Goal: Task Accomplishment & Management: Complete application form

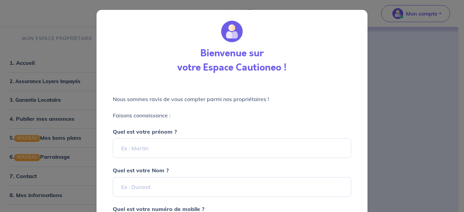
select select "FR"
type input "F"
type input "[PERSON_NAME]"
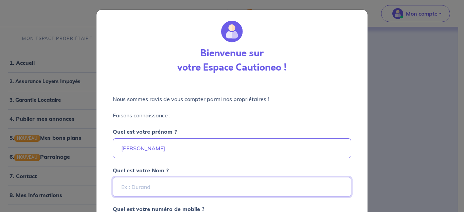
click at [221, 188] on input "Quel est votre Nom ?" at bounding box center [232, 187] width 239 height 20
type input "Fereyrolles"
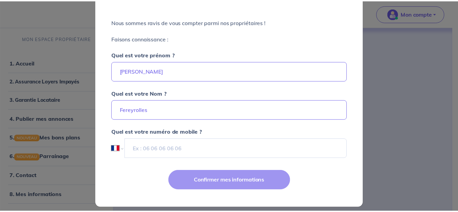
scroll to position [83, 0]
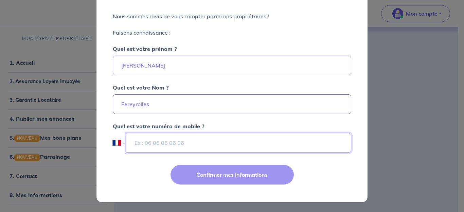
click at [228, 149] on input "tel" at bounding box center [238, 143] width 225 height 20
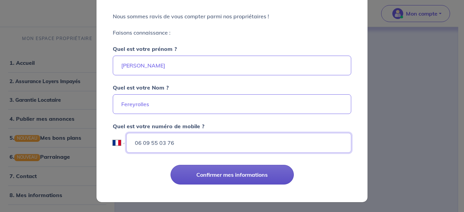
type input "06 09 55 03 76"
click at [226, 180] on button "Confirmer mes informations" at bounding box center [232, 175] width 123 height 20
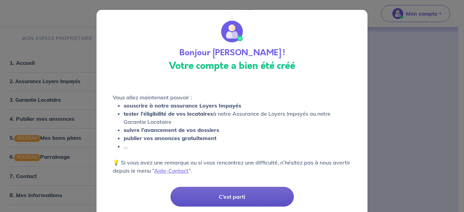
click at [232, 193] on button "C’est parti" at bounding box center [232, 197] width 123 height 20
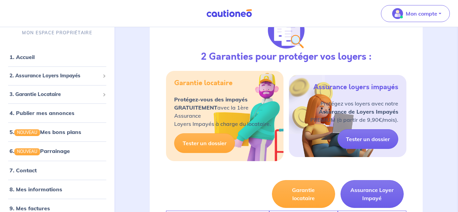
scroll to position [100, 0]
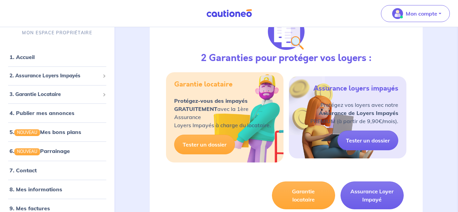
click at [251, 108] on p "Protégez-vous des impayés GRATUITEMENT avec la 1ère Assurance Loyers Impayés à …" at bounding box center [224, 113] width 101 height 33
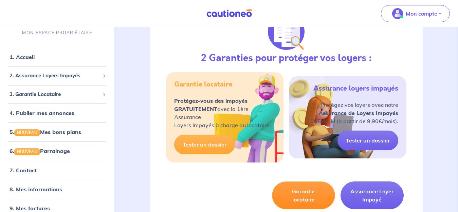
click at [303, 198] on button "Garantie locataire" at bounding box center [303, 196] width 63 height 28
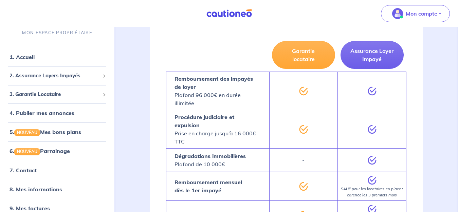
scroll to position [245, 0]
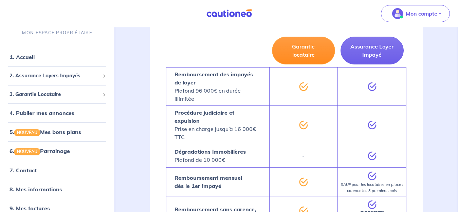
click at [293, 56] on button "Garantie locataire" at bounding box center [303, 51] width 63 height 28
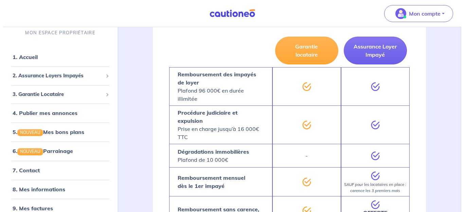
scroll to position [9, 0]
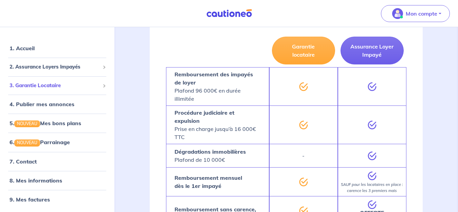
click at [81, 87] on span "3. Garantie Locataire" at bounding box center [55, 86] width 90 height 8
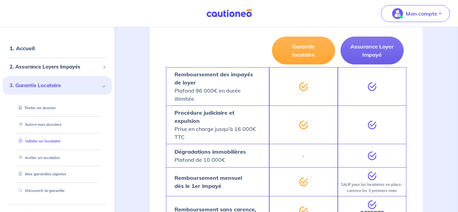
click at [60, 139] on link "Valider un locataire" at bounding box center [38, 141] width 45 height 5
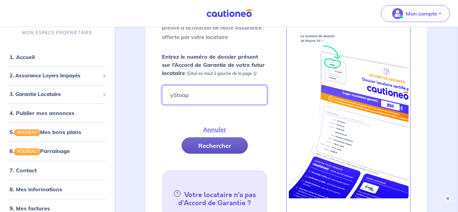
type input "yStoap"
click at [191, 142] on button "Rechercher" at bounding box center [215, 146] width 66 height 16
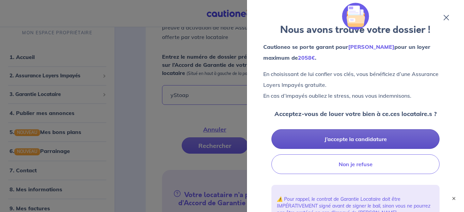
click at [344, 137] on button "J’accepte la candidature" at bounding box center [356, 139] width 168 height 20
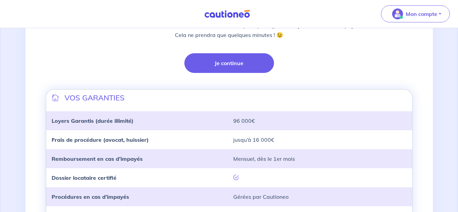
scroll to position [177, 0]
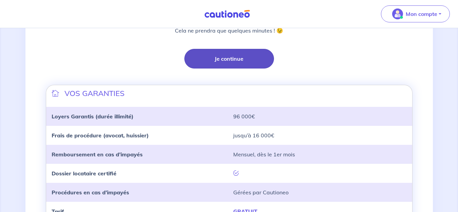
click at [239, 59] on button "Je continue" at bounding box center [230, 59] width 90 height 20
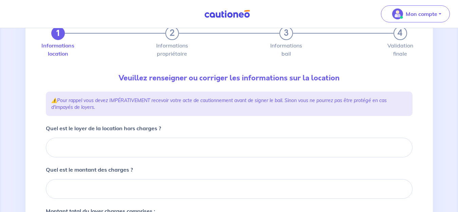
scroll to position [208, 0]
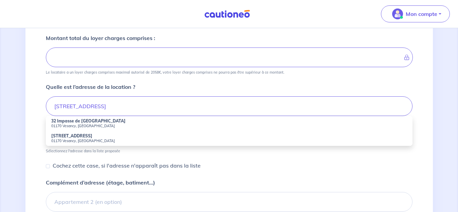
click at [76, 124] on small "01170 Vesancy, France" at bounding box center [229, 126] width 356 height 5
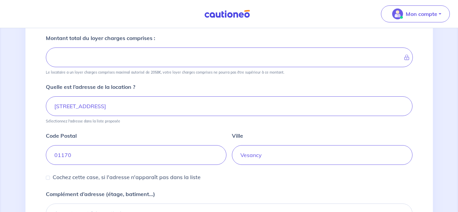
click at [126, 55] on input "Montant total du loyer charges comprises :" at bounding box center [229, 58] width 367 height 20
click at [166, 150] on input "01170" at bounding box center [136, 155] width 181 height 20
click at [201, 108] on input "32 Impasse de la Chapelle, 01170 Vesancy, France" at bounding box center [229, 107] width 367 height 20
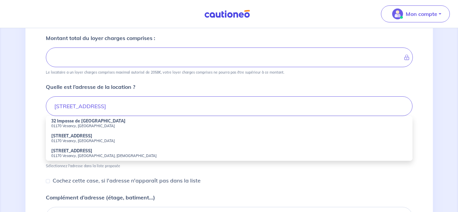
click at [89, 125] on small "01170 Vesancy, France" at bounding box center [229, 126] width 356 height 5
type input "32 Impasse de la Chapelle, 01170 Vesancy, France"
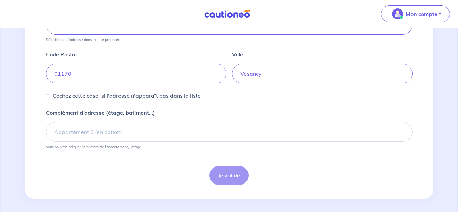
scroll to position [292, 0]
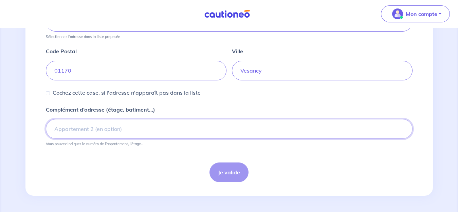
click at [307, 133] on input "Complément d’adresse (étage, batiment...)" at bounding box center [229, 129] width 367 height 20
type input "appartement C"
click at [234, 177] on div "Je valide" at bounding box center [229, 173] width 367 height 20
click at [234, 176] on div "Je valide" at bounding box center [229, 173] width 367 height 20
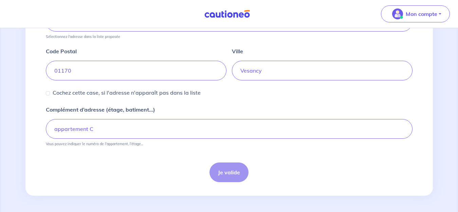
click at [234, 176] on div "Je valide" at bounding box center [229, 173] width 367 height 20
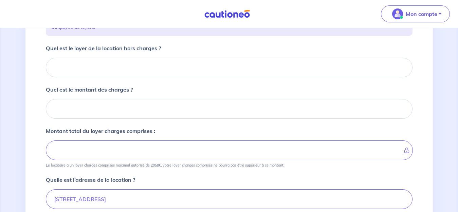
scroll to position [106, 0]
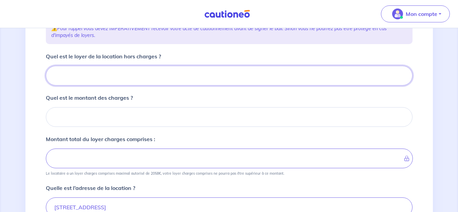
click at [306, 76] on input "Quel est le loyer de la location hors charges ?" at bounding box center [229, 76] width 367 height 20
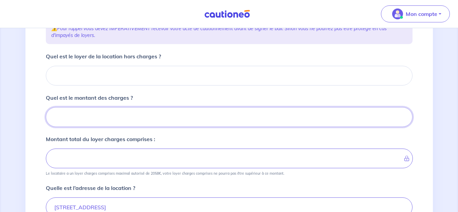
click at [286, 117] on input "Quel est le montant des charges ?" at bounding box center [229, 117] width 367 height 20
type input "25"
type input "250"
type input "25011"
type input "250115"
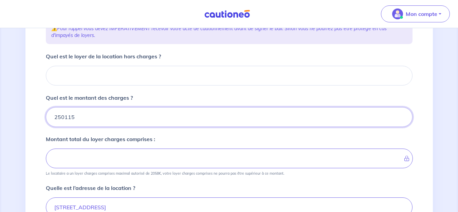
type input "2501150"
type input "25011"
type input "2501"
type input "250"
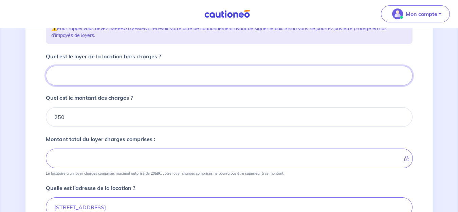
click at [236, 76] on input "Quel est le loyer de la location hors charges ?" at bounding box center [229, 76] width 367 height 20
type input "11"
type input "261"
type input "1150"
type input "1400"
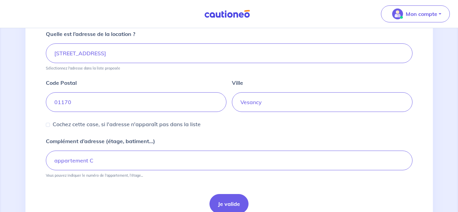
scroll to position [292, 0]
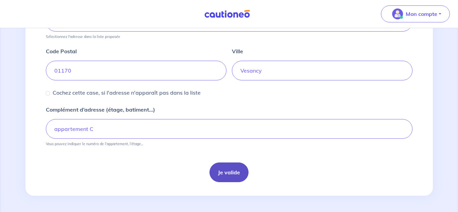
type input "1150"
click at [225, 173] on button "Je valide" at bounding box center [229, 173] width 39 height 20
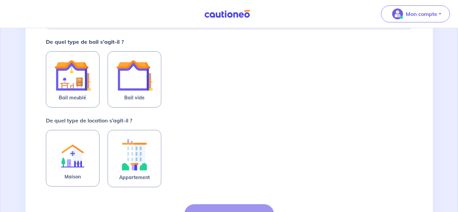
scroll to position [136, 0]
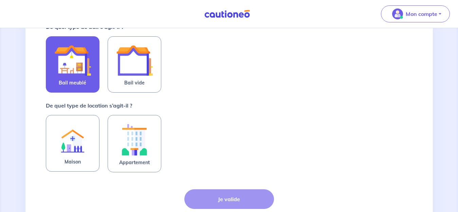
click at [77, 75] on img at bounding box center [72, 60] width 37 height 37
click at [0, 0] on input "Bail meublé" at bounding box center [0, 0] width 0 height 0
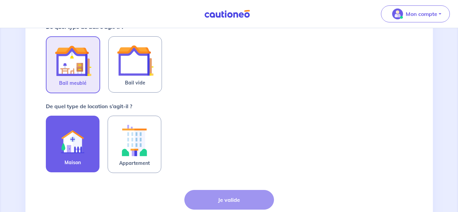
click at [70, 145] on img at bounding box center [72, 140] width 37 height 37
click at [0, 0] on input "Maison" at bounding box center [0, 0] width 0 height 0
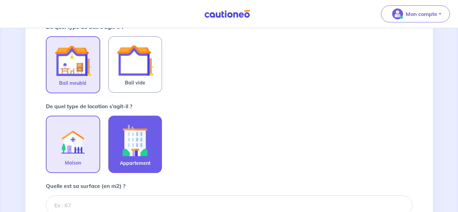
click at [130, 145] on img at bounding box center [135, 141] width 37 height 38
click at [0, 0] on input "Appartement" at bounding box center [0, 0] width 0 height 0
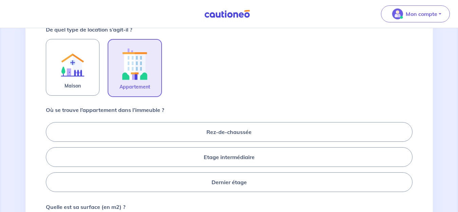
scroll to position [218, 0]
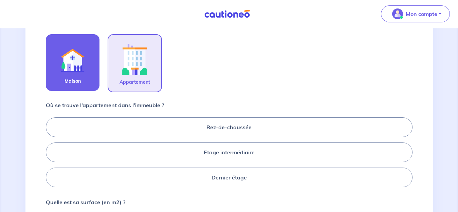
click at [71, 74] on img at bounding box center [72, 58] width 37 height 37
click at [0, 0] on input "Maison" at bounding box center [0, 0] width 0 height 0
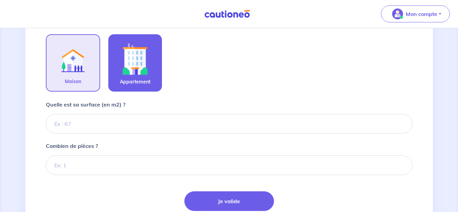
click at [142, 58] on img at bounding box center [135, 59] width 37 height 38
click at [0, 0] on input "Appartement" at bounding box center [0, 0] width 0 height 0
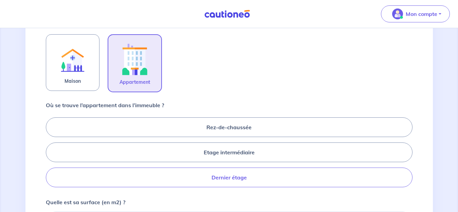
click at [236, 175] on label "Dernier étage" at bounding box center [229, 178] width 367 height 20
click at [50, 155] on input "Dernier étage" at bounding box center [48, 152] width 4 height 4
radio input "true"
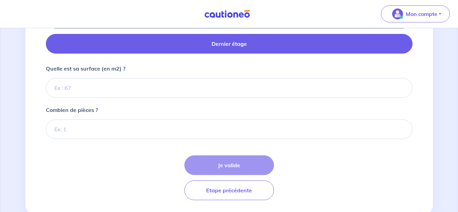
scroll to position [353, 0]
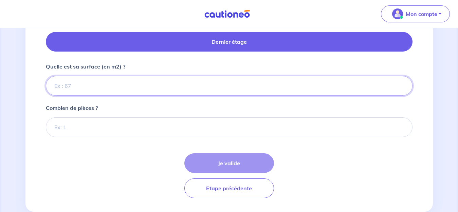
drag, startPoint x: 342, startPoint y: 76, endPoint x: 342, endPoint y: 81, distance: 4.8
click at [342, 81] on input "Quelle est sa surface (en m2) ?" at bounding box center [229, 86] width 367 height 20
type input "70"
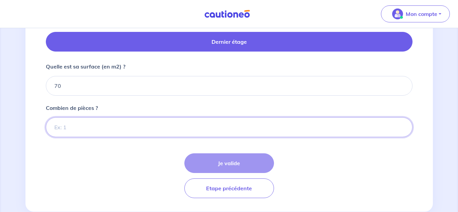
click at [310, 122] on input "Combien de pièces ?" at bounding box center [229, 128] width 367 height 20
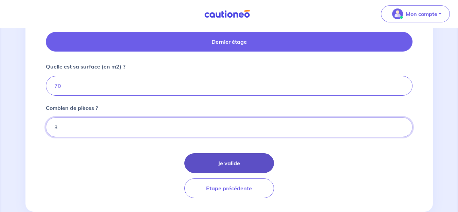
type input "3"
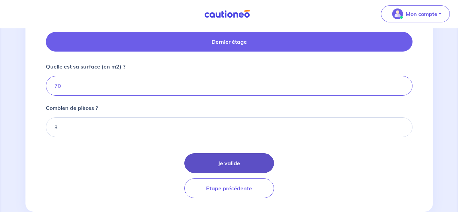
click at [261, 162] on button "Je valide" at bounding box center [230, 164] width 90 height 20
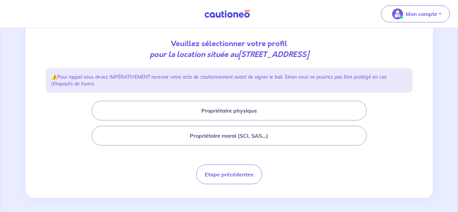
scroll to position [71, 0]
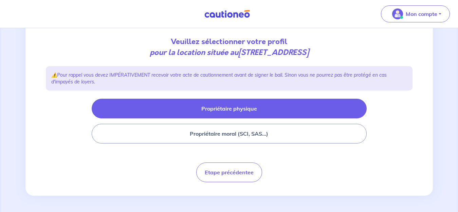
click at [321, 106] on button "Propriétaire physique" at bounding box center [229, 109] width 275 height 20
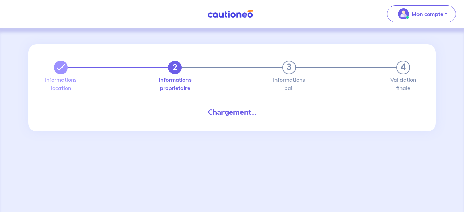
select select "FR"
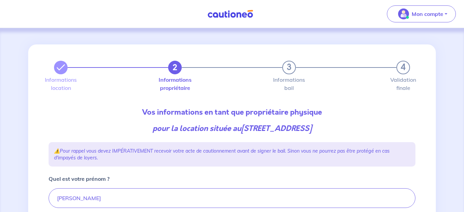
type input "06 09 55 03 76"
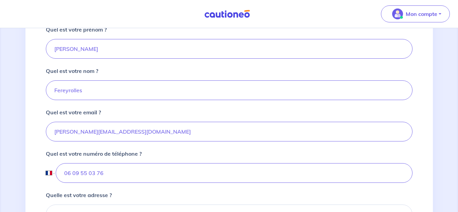
scroll to position [163, 0]
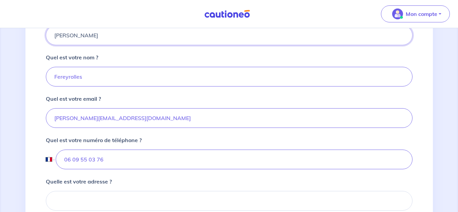
click at [317, 35] on input "[PERSON_NAME]" at bounding box center [229, 35] width 367 height 20
type input "S"
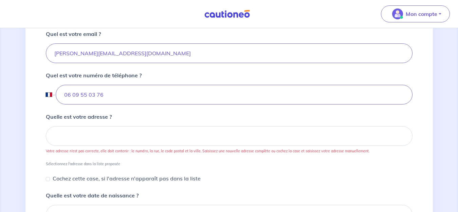
scroll to position [231, 0]
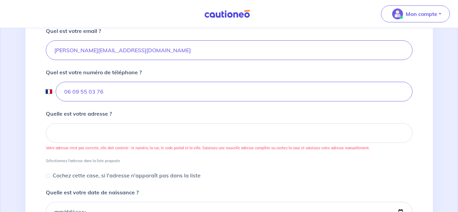
type input "Vicenta"
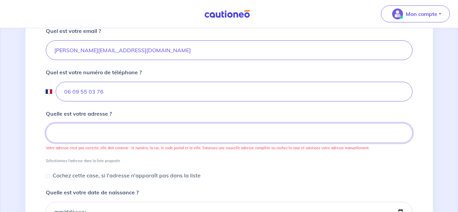
click at [345, 141] on input at bounding box center [229, 133] width 367 height 20
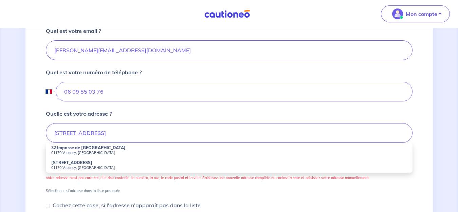
click at [81, 150] on strong "32 Impasse de la Chapelle" at bounding box center [88, 147] width 74 height 5
type input "32 Impasse de la Chapelle, 01170 Vesancy, France"
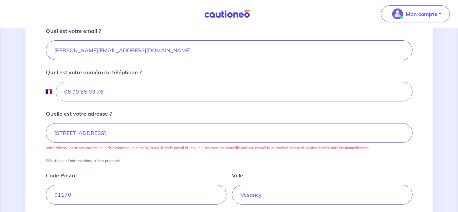
drag, startPoint x: 154, startPoint y: 160, endPoint x: 173, endPoint y: 158, distance: 19.8
click at [173, 158] on small "Sélectionnez l'adresse dans la liste proposée" at bounding box center [229, 159] width 367 height 7
click at [302, 154] on div "Quelle est votre adresse ? 32 Impasse de la Chapelle, 01170 Vesancy, France Vot…" at bounding box center [229, 137] width 367 height 54
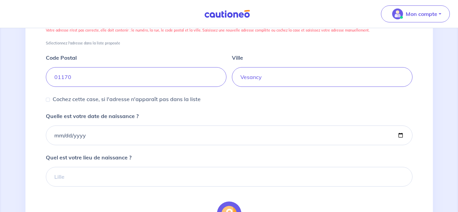
scroll to position [353, 0]
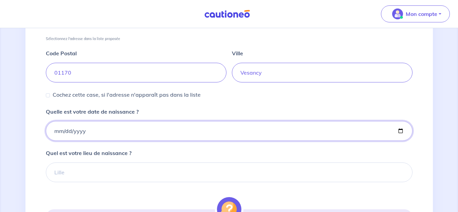
click at [226, 130] on input "Quelle est votre date de naissance ?" at bounding box center [229, 131] width 367 height 20
type input "1950-06-22"
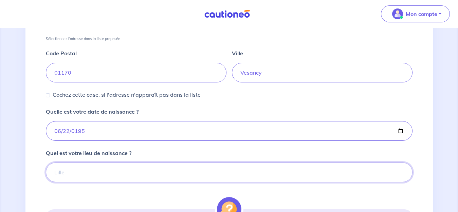
click at [191, 174] on input "Quel est votre lieu de naissance ?" at bounding box center [229, 173] width 367 height 20
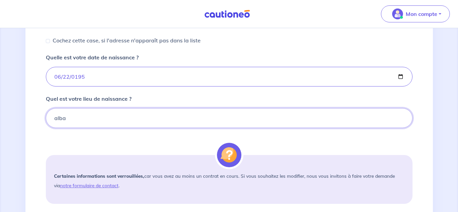
scroll to position [421, 0]
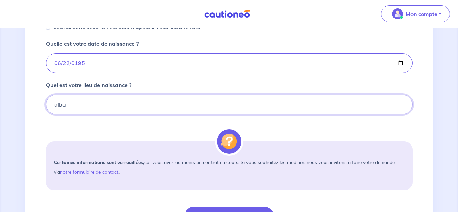
click at [261, 102] on input "alba" at bounding box center [229, 105] width 367 height 20
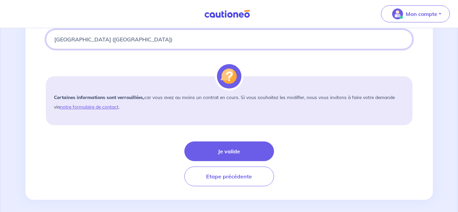
scroll to position [489, 0]
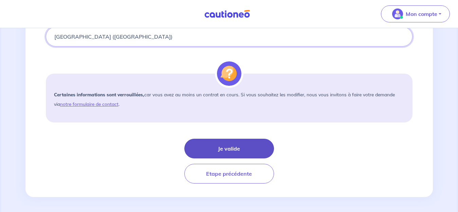
type input "alba (Espagne)"
click at [244, 143] on button "Je valide" at bounding box center [230, 149] width 90 height 20
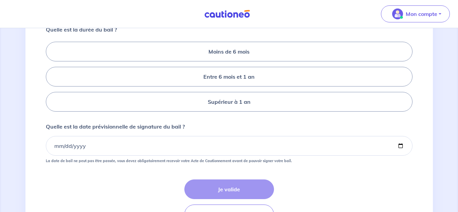
scroll to position [163, 0]
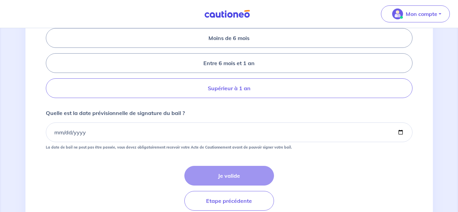
click at [259, 98] on label "Supérieur à 1 an" at bounding box center [229, 89] width 367 height 20
click at [50, 66] on input "Supérieur à 1 an" at bounding box center [48, 63] width 4 height 4
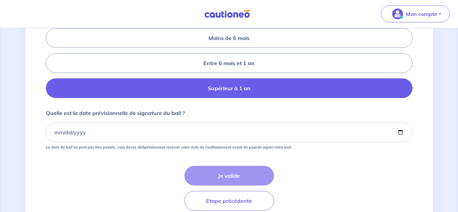
radio input "true"
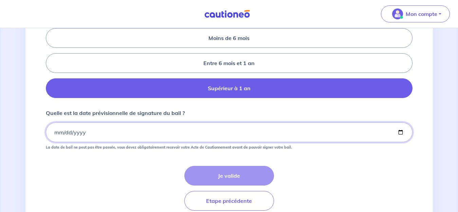
click at [203, 142] on input "Quelle est la date prévisionnelle de signature du bail ?" at bounding box center [229, 133] width 367 height 20
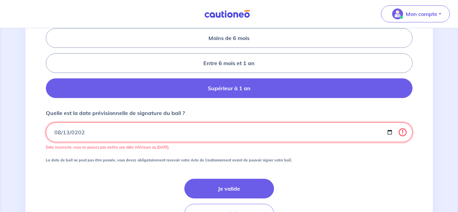
type input "2025-08-13"
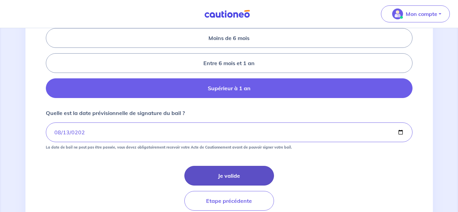
click at [212, 180] on button "Je valide" at bounding box center [230, 176] width 90 height 20
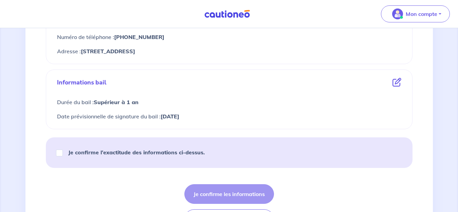
scroll to position [367, 0]
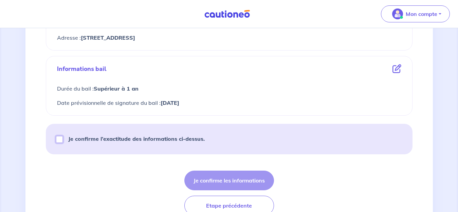
click at [57, 141] on input "Je confirme l’exactitude des informations ci-dessus." at bounding box center [59, 139] width 7 height 7
checkbox input "true"
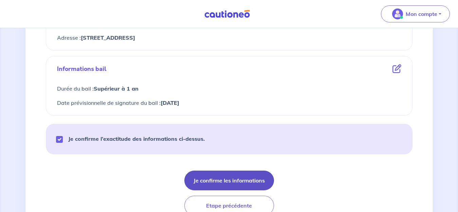
click at [220, 185] on button "Je confirme les informations" at bounding box center [230, 181] width 90 height 20
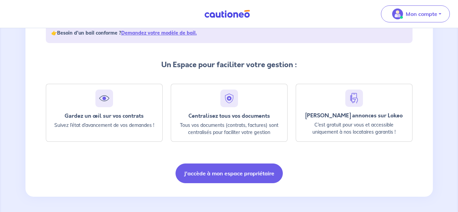
scroll to position [141, 0]
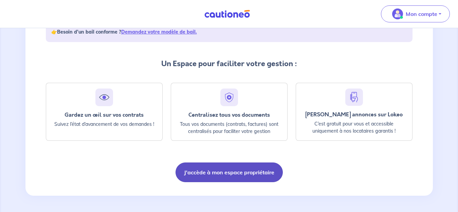
click at [241, 175] on button "J'accède à mon espace propriétaire" at bounding box center [229, 173] width 107 height 20
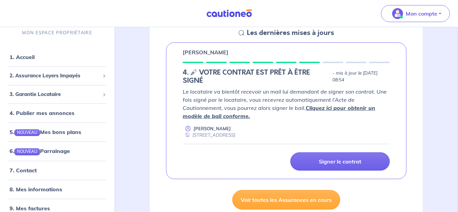
scroll to position [109, 0]
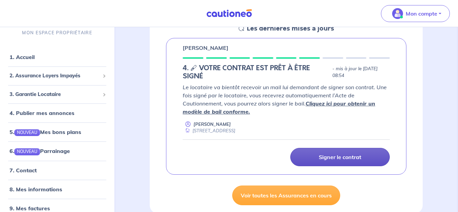
click at [373, 157] on link "Signer le contrat" at bounding box center [341, 157] width 100 height 18
click at [372, 156] on link "Signer le contrat" at bounding box center [341, 157] width 100 height 18
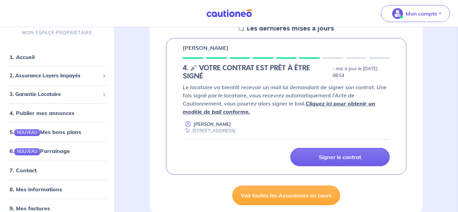
click at [346, 103] on link "Cliquez ici pour obtenir un modèle de bail conforme." at bounding box center [279, 107] width 193 height 15
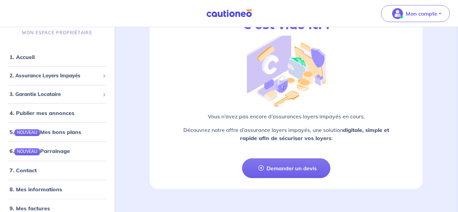
scroll to position [900, 0]
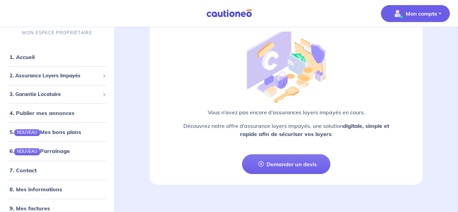
click at [442, 12] on button "Mon compte" at bounding box center [415, 13] width 69 height 17
click at [416, 47] on link "Mes informations" at bounding box center [409, 42] width 55 height 11
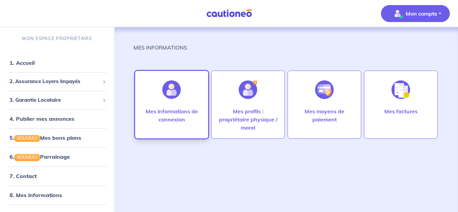
click at [189, 124] on div "Mes informations de connexion" at bounding box center [172, 122] width 70 height 30
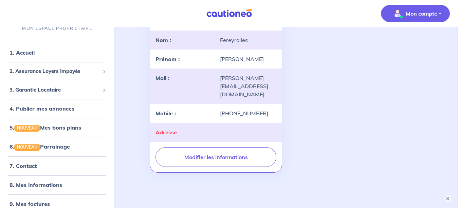
scroll to position [82, 0]
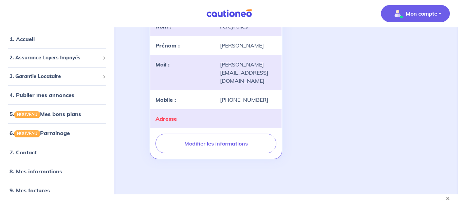
click at [430, 13] on p "Mon compte" at bounding box center [422, 14] width 32 height 8
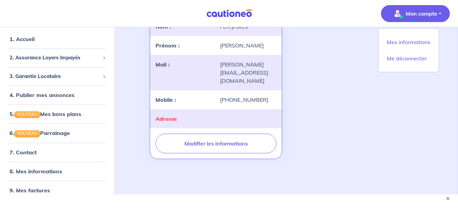
click at [430, 13] on p "Mon compte" at bounding box center [422, 14] width 32 height 8
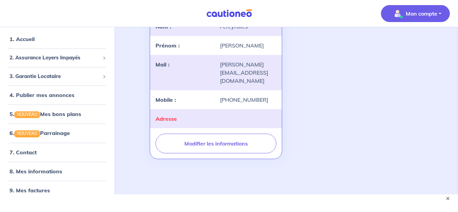
click at [430, 13] on p "Mon compte" at bounding box center [422, 14] width 32 height 8
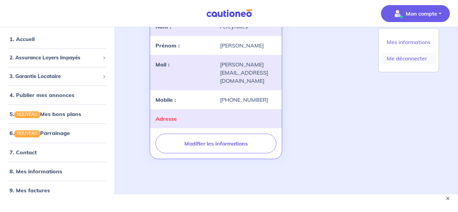
click at [414, 57] on link "Me déconnecter" at bounding box center [409, 58] width 55 height 11
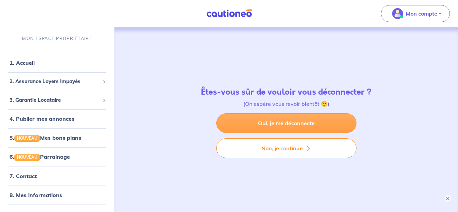
click at [326, 122] on link "Oui, je me déconnecte" at bounding box center [287, 124] width 140 height 20
